Goal: Task Accomplishment & Management: Manage account settings

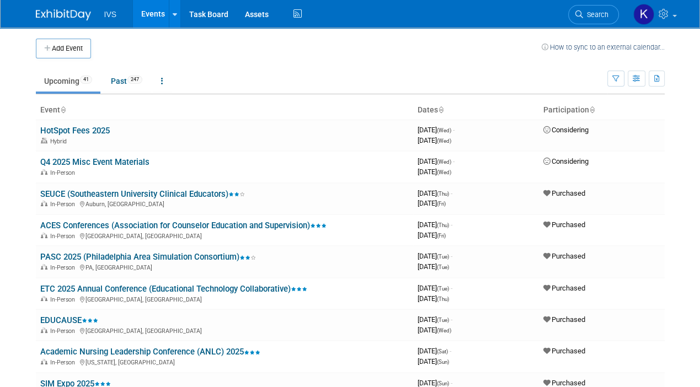
click at [593, 17] on span "Search" at bounding box center [595, 14] width 25 height 8
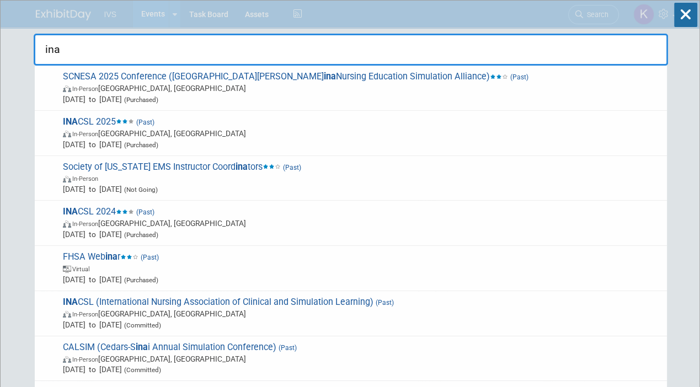
type input "ina"
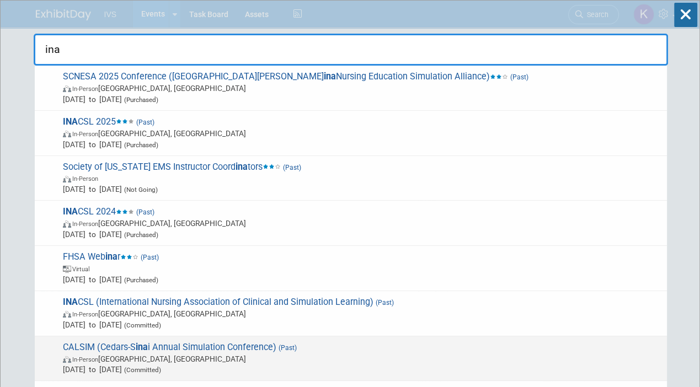
click at [464, 354] on span "In-Person [GEOGRAPHIC_DATA], [GEOGRAPHIC_DATA]" at bounding box center [362, 358] width 598 height 11
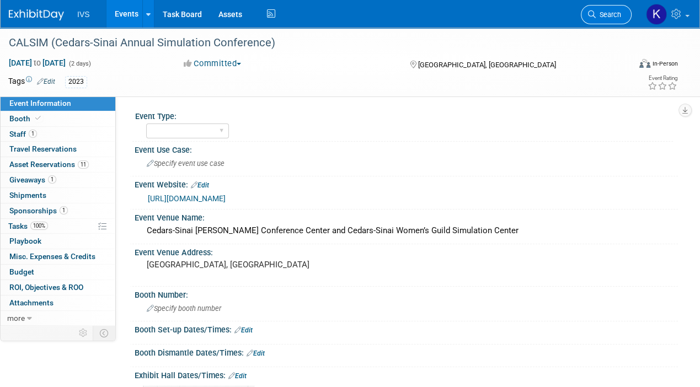
click at [587, 12] on link "Search" at bounding box center [606, 14] width 51 height 19
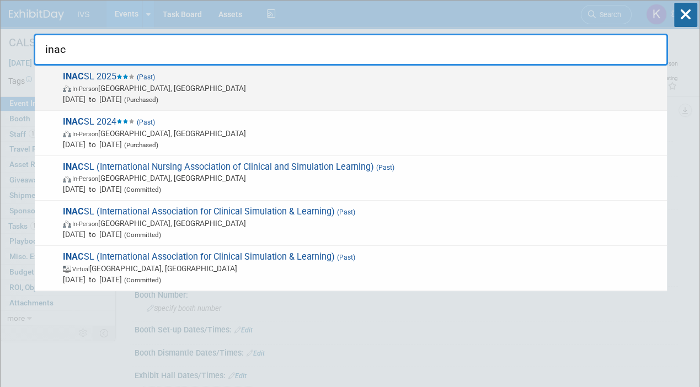
type input "inac"
click at [444, 78] on span "INAC SL 2025 (Past) In-Person Denver, CO Jun 19, 2025 to Jun 21, 2025 (Purchase…" at bounding box center [361, 88] width 602 height 34
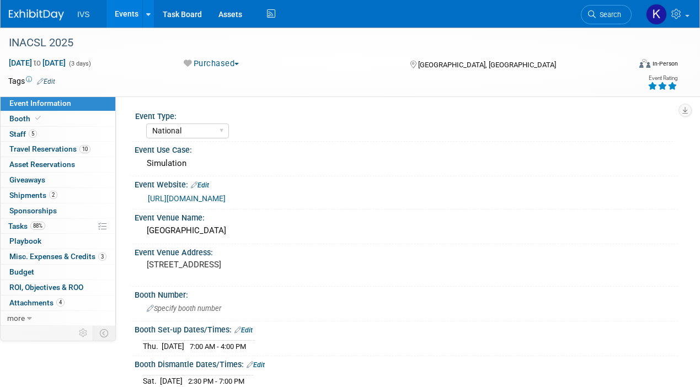
select select "National"
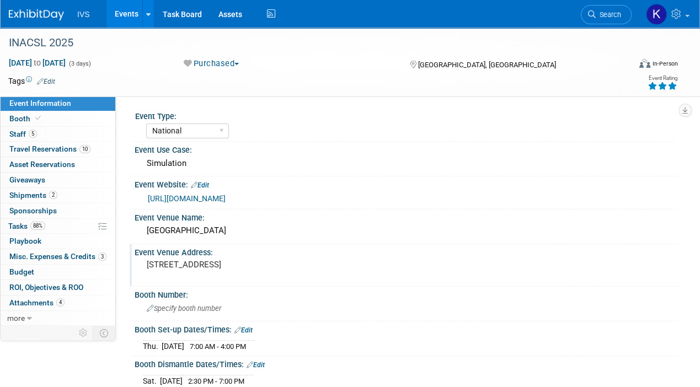
scroll to position [68, 0]
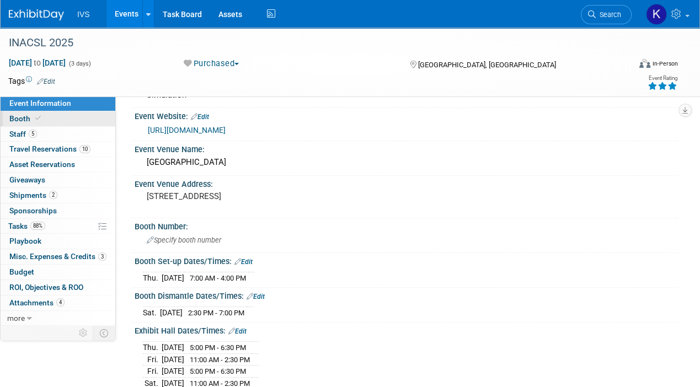
click at [78, 122] on link "Booth" at bounding box center [58, 118] width 115 height 15
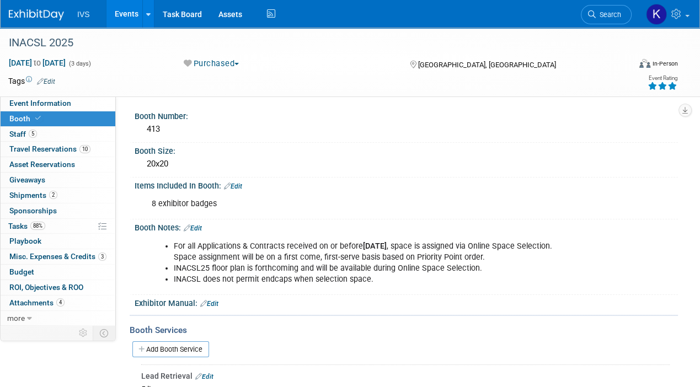
scroll to position [150, 0]
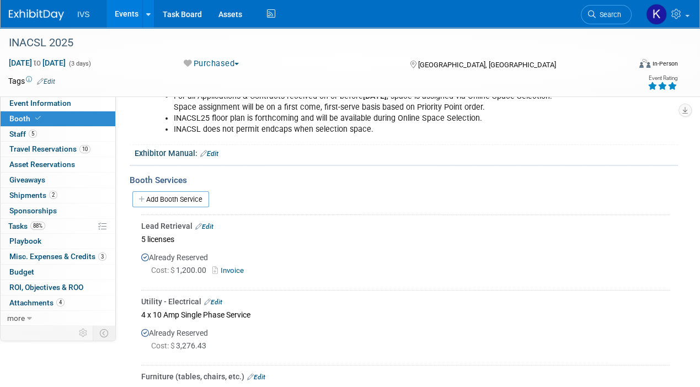
drag, startPoint x: 184, startPoint y: 203, endPoint x: 233, endPoint y: 189, distance: 51.1
click at [233, 191] on div "Add Booth Service" at bounding box center [404, 199] width 548 height 17
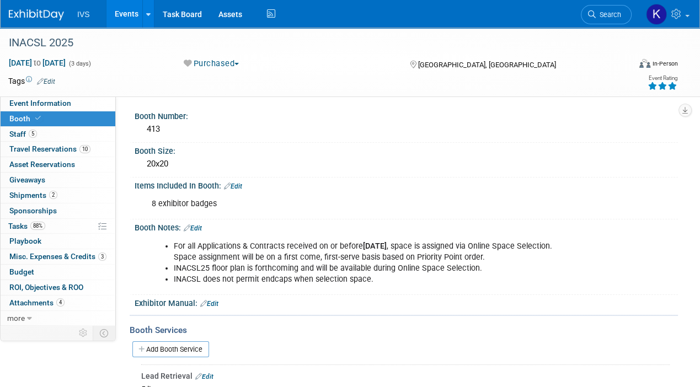
scroll to position [0, 0]
click at [49, 102] on span "Event Information" at bounding box center [40, 103] width 62 height 9
select select "National"
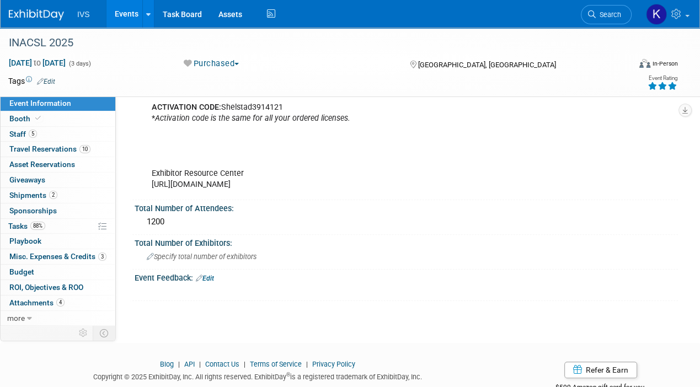
scroll to position [619, 0]
drag, startPoint x: 285, startPoint y: 210, endPoint x: 71, endPoint y: 120, distance: 232.6
click at [71, 120] on link "Booth" at bounding box center [58, 118] width 115 height 15
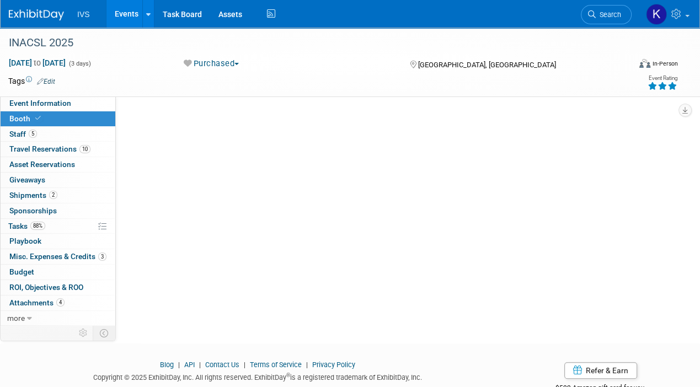
scroll to position [0, 0]
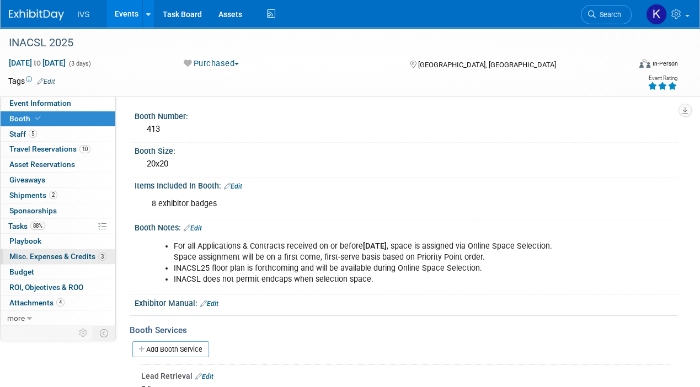
click at [37, 257] on span "Misc. Expenses & Credits 3" at bounding box center [57, 256] width 97 height 9
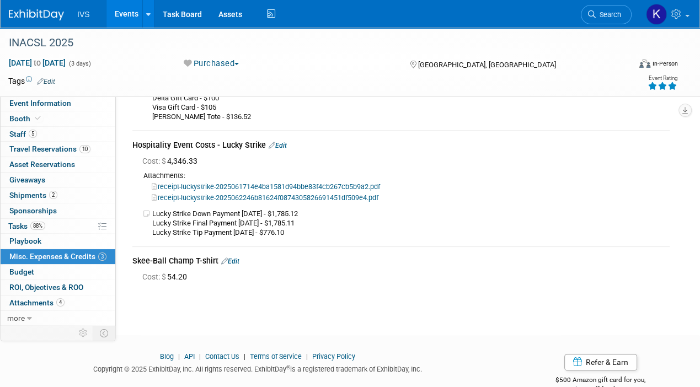
scroll to position [108, 0]
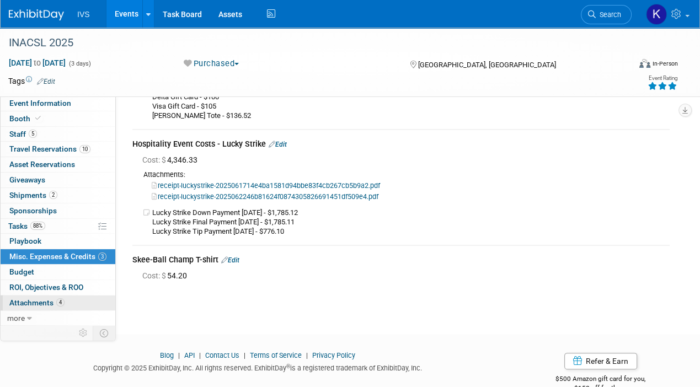
click at [30, 304] on span "Attachments 4" at bounding box center [36, 302] width 55 height 9
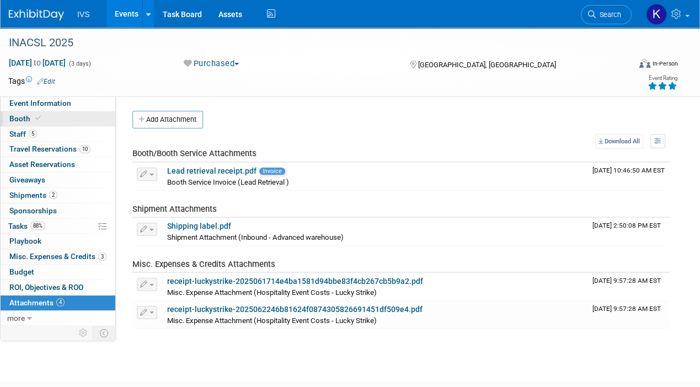
click at [60, 120] on link "Booth" at bounding box center [58, 118] width 115 height 15
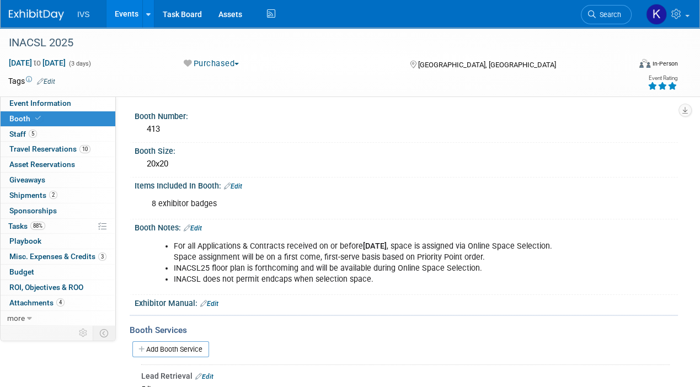
scroll to position [125, 0]
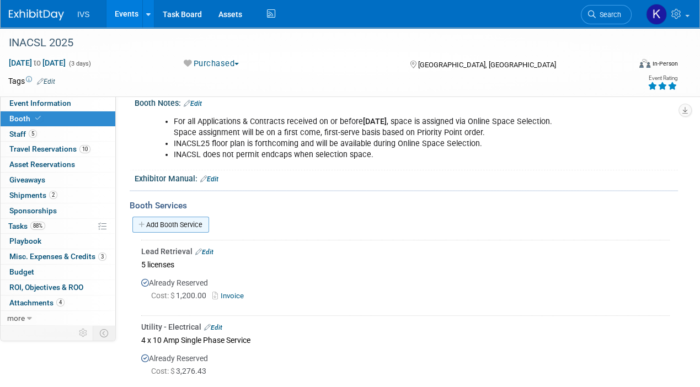
click at [185, 220] on link "Add Booth Service" at bounding box center [170, 225] width 77 height 16
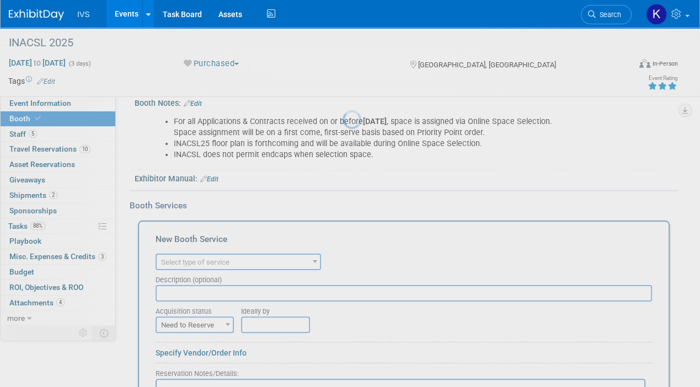
scroll to position [0, 0]
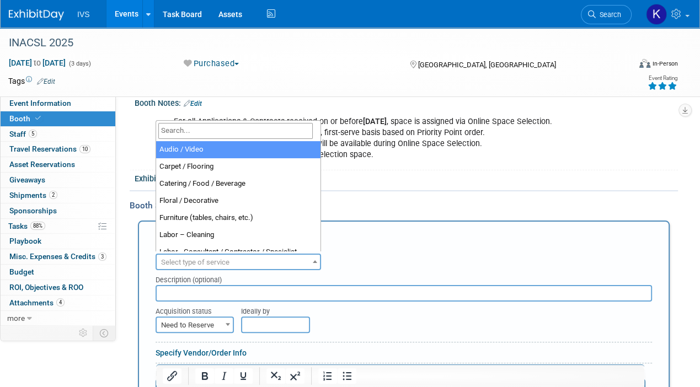
click at [177, 259] on span "Select type of service" at bounding box center [195, 262] width 68 height 8
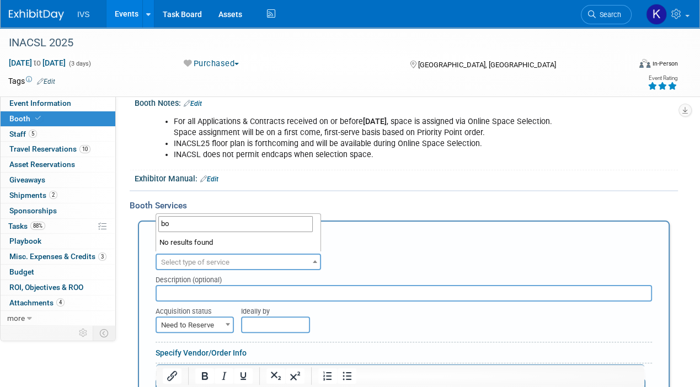
type input "b"
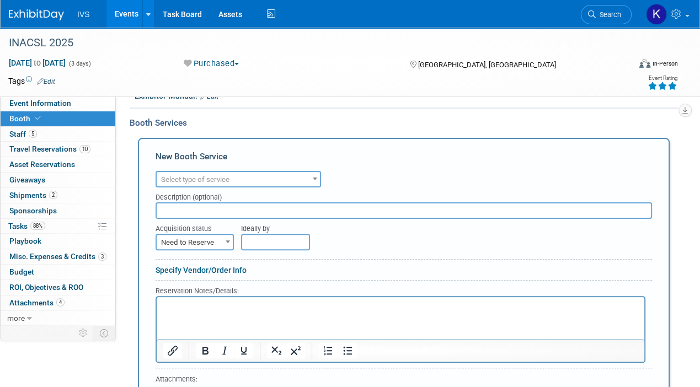
scroll to position [208, 0]
click at [221, 201] on input "text" at bounding box center [403, 209] width 496 height 17
click at [212, 171] on span "Select type of service" at bounding box center [238, 178] width 163 height 15
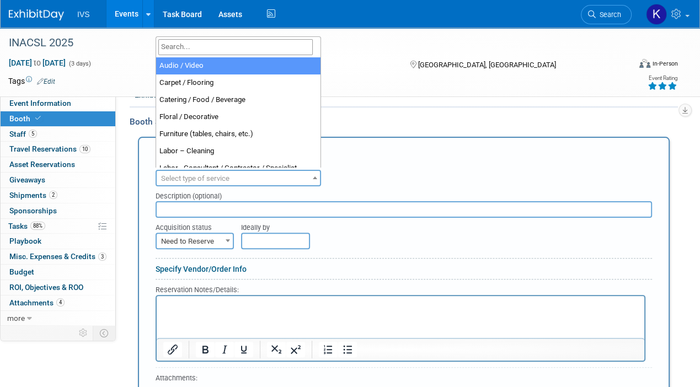
click at [207, 208] on input "text" at bounding box center [403, 209] width 496 height 17
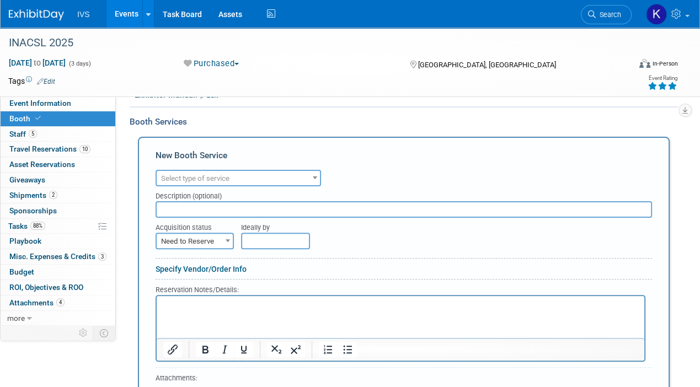
type input "b"
type input "B"
type input "Booth Invoice"
click at [203, 244] on span "Need to Reserve" at bounding box center [195, 241] width 76 height 15
select select "2"
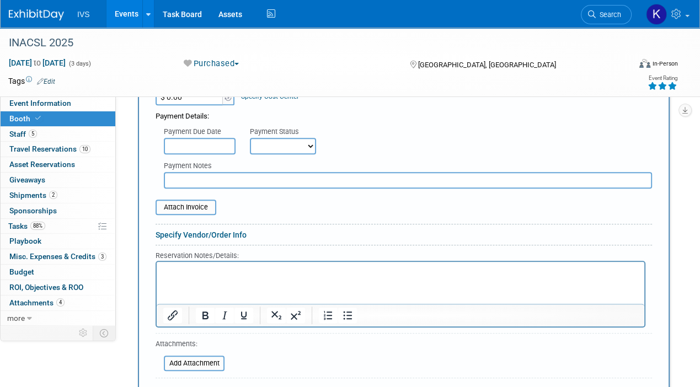
scroll to position [407, 0]
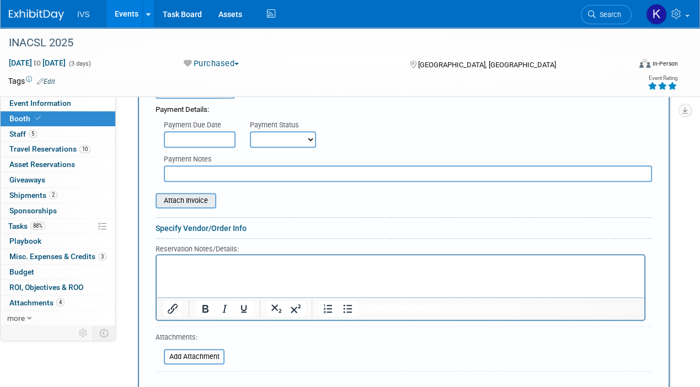
click at [190, 194] on input "file" at bounding box center [149, 200] width 131 height 13
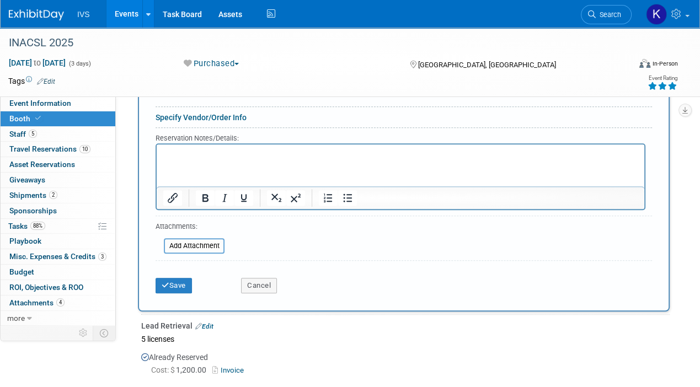
scroll to position [522, 0]
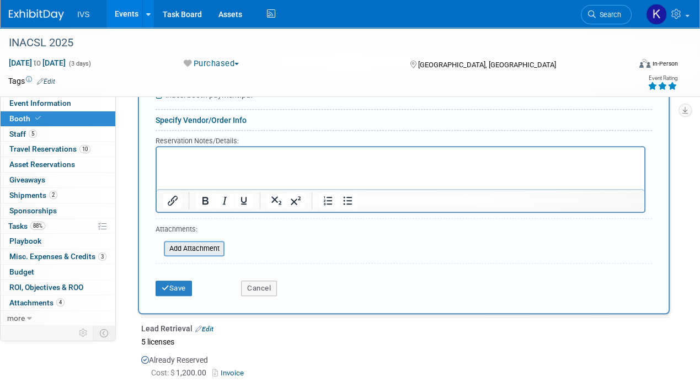
click at [181, 250] on input "file" at bounding box center [157, 248] width 131 height 13
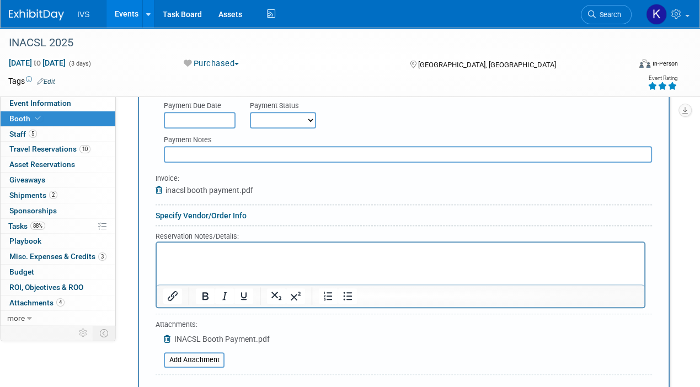
scroll to position [426, 0]
click at [320, 375] on div at bounding box center [403, 377] width 496 height 5
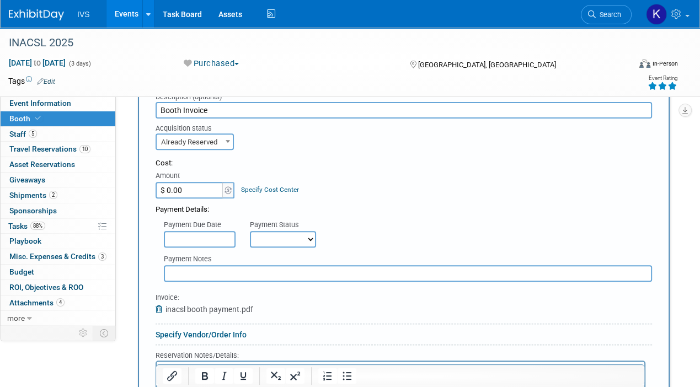
scroll to position [307, 0]
click at [181, 187] on input "$ 0.00" at bounding box center [189, 191] width 69 height 17
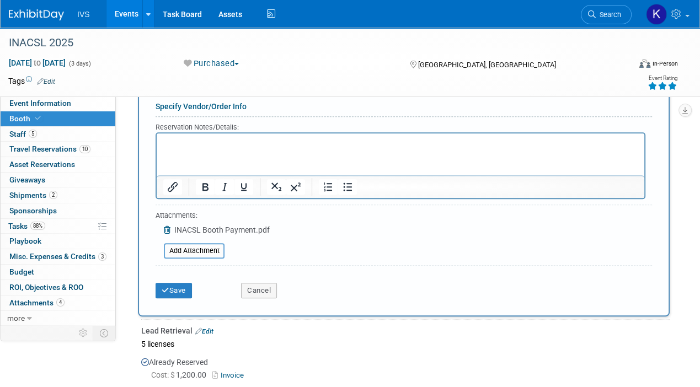
scroll to position [538, 0]
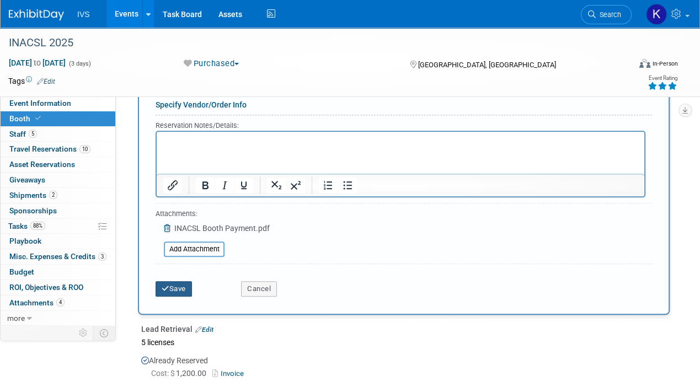
type input "$ 4,400.00"
click at [168, 286] on icon "submit" at bounding box center [166, 288] width 8 height 7
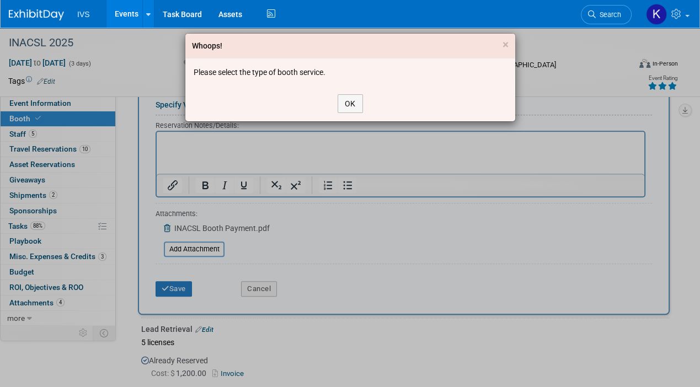
click at [362, 104] on div "OK" at bounding box center [350, 103] width 330 height 35
click at [356, 103] on button "OK" at bounding box center [349, 103] width 25 height 19
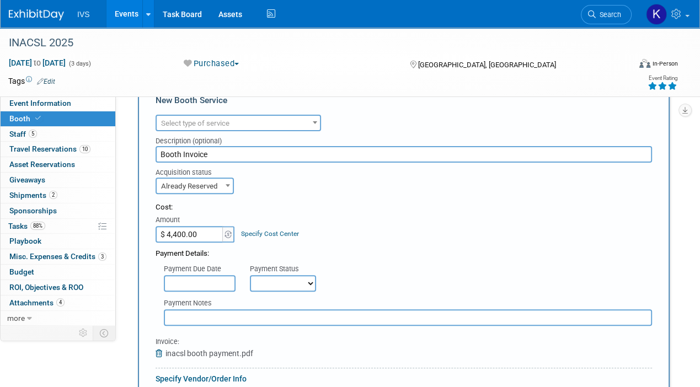
scroll to position [216, 0]
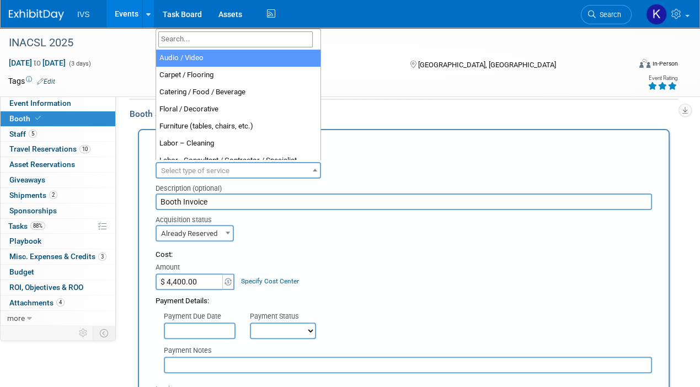
click at [251, 166] on span "Select type of service" at bounding box center [238, 170] width 163 height 15
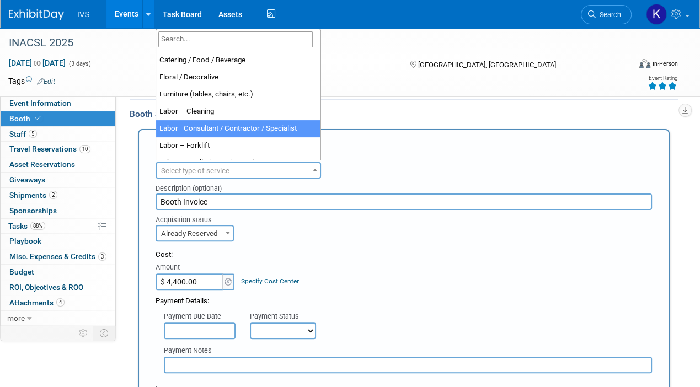
scroll to position [83, 0]
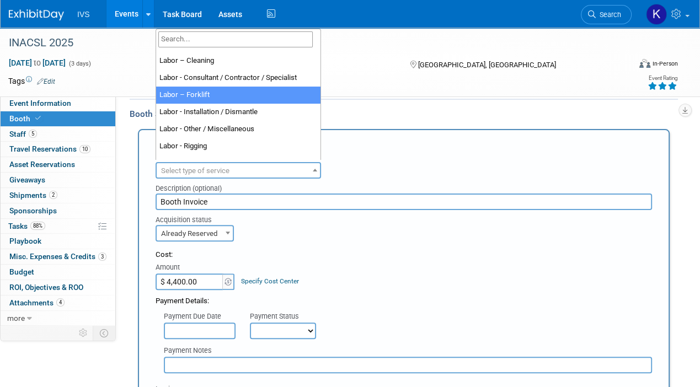
drag, startPoint x: 229, startPoint y: 127, endPoint x: 313, endPoint y: 96, distance: 89.0
click at [313, 96] on ul "Audio / Video Carpet / Flooring Catering / Food / Beverage Floral / Decorative …" at bounding box center [238, 105] width 164 height 110
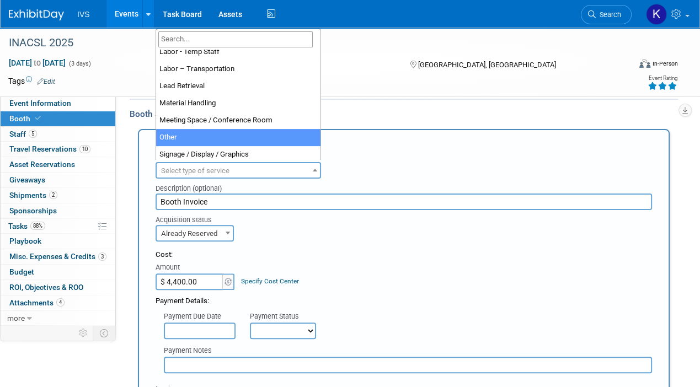
scroll to position [212, 0]
drag, startPoint x: 208, startPoint y: 126, endPoint x: 208, endPoint y: 135, distance: 9.4
select select "1"
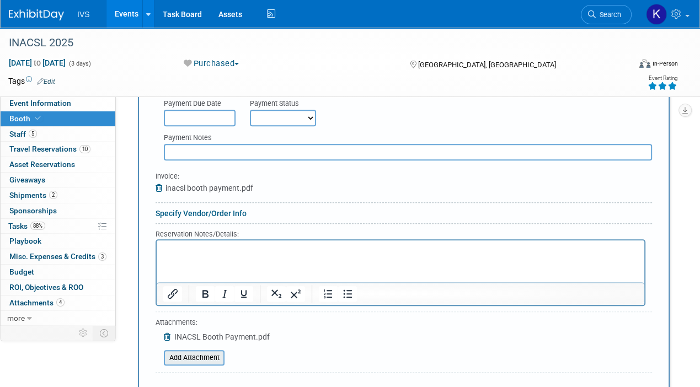
scroll to position [581, 0]
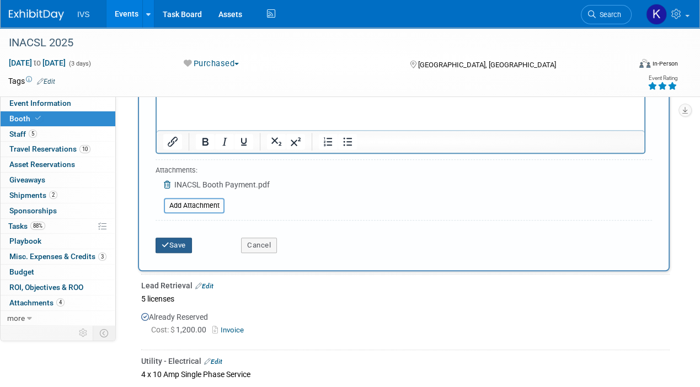
click at [184, 244] on button "Save" at bounding box center [173, 245] width 36 height 15
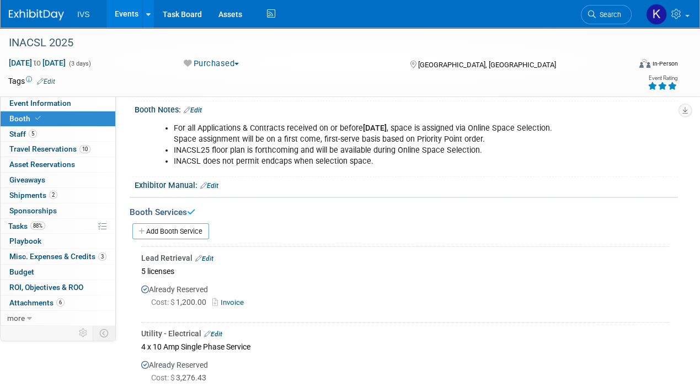
scroll to position [0, 0]
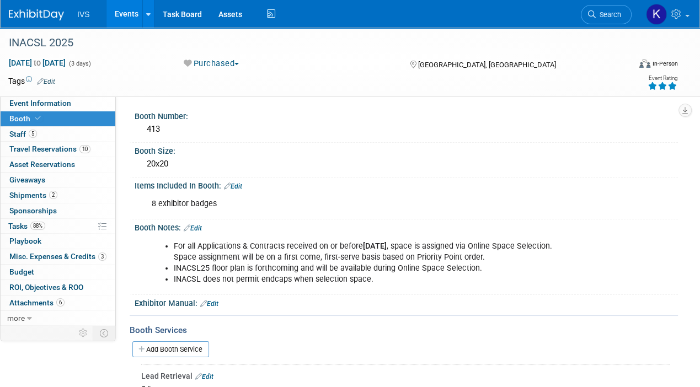
click at [117, 117] on div "Event Type: National Regional Sponsorship Speaking Event Use Case:" at bounding box center [397, 210] width 562 height 229
click at [612, 14] on span "Search" at bounding box center [607, 14] width 25 height 8
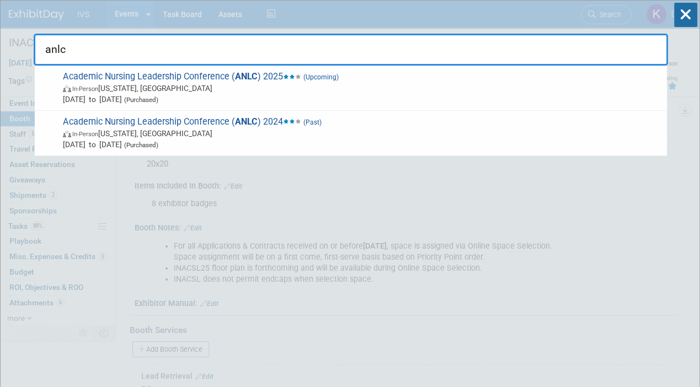
type input "anlc"
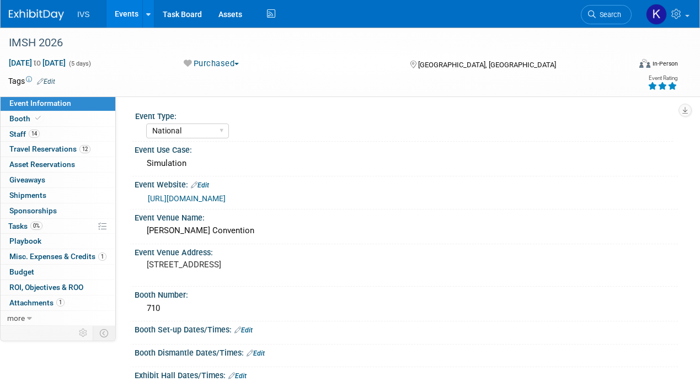
select select "National"
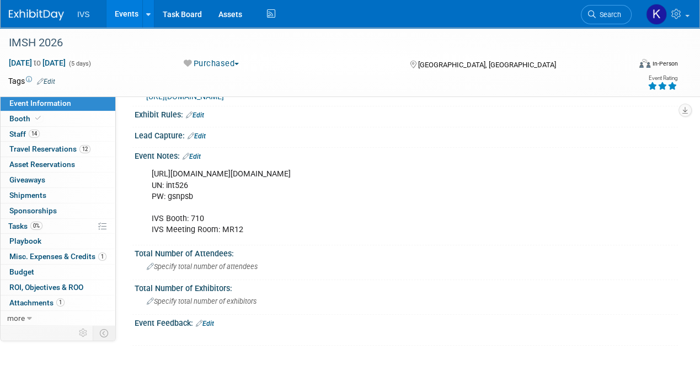
scroll to position [300, 0]
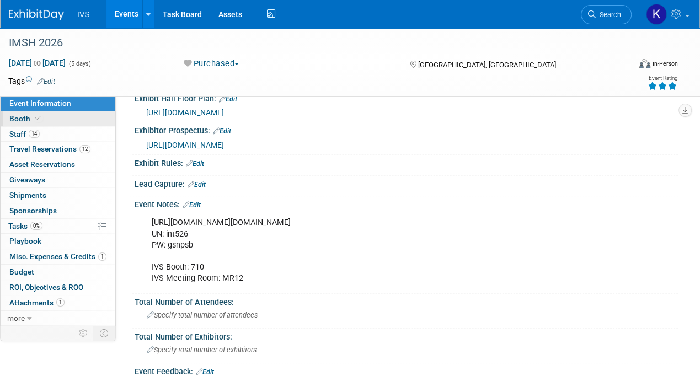
click at [71, 122] on link "Booth" at bounding box center [58, 118] width 115 height 15
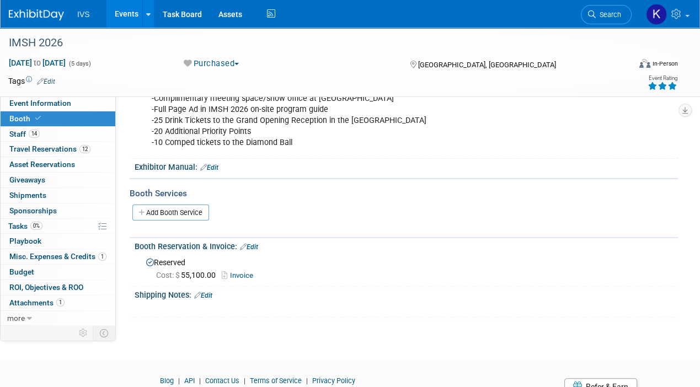
scroll to position [170, 0]
